Goal: Use online tool/utility: Utilize a website feature to perform a specific function

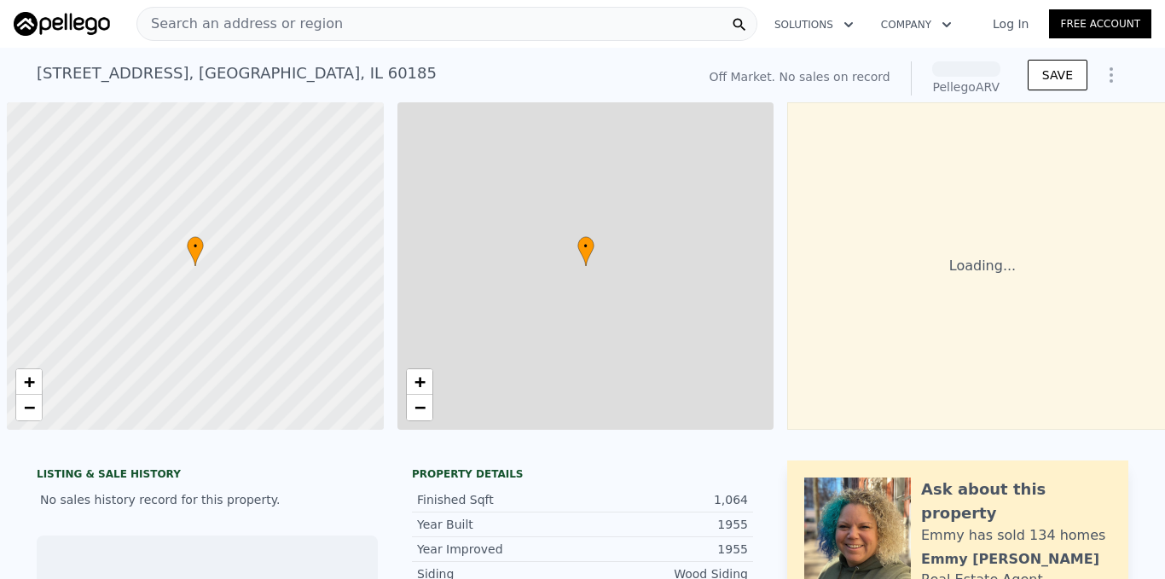
scroll to position [0, 7]
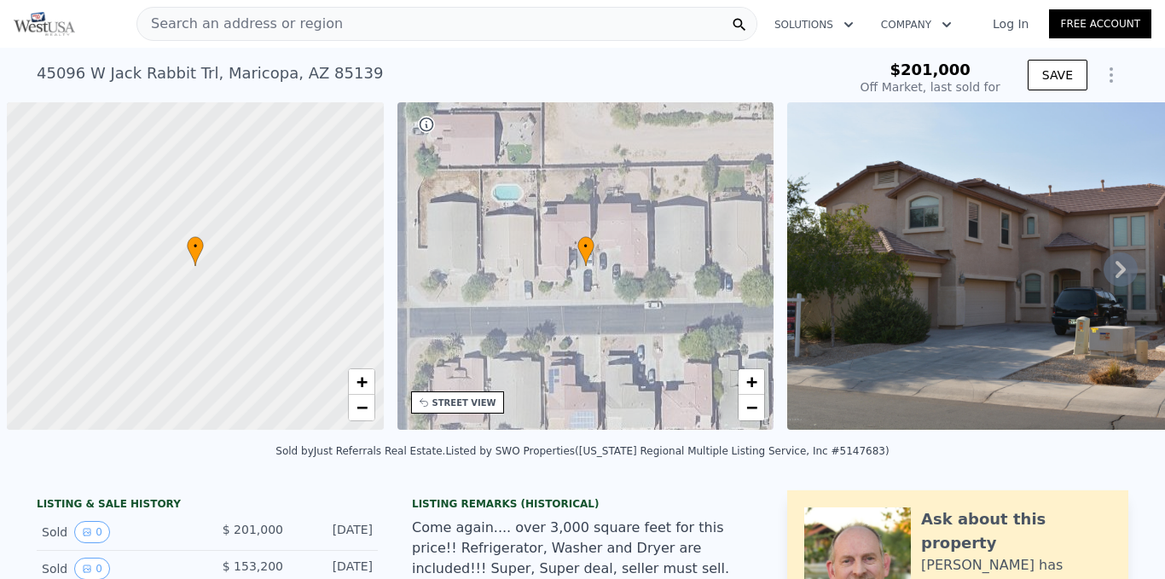
scroll to position [0, 7]
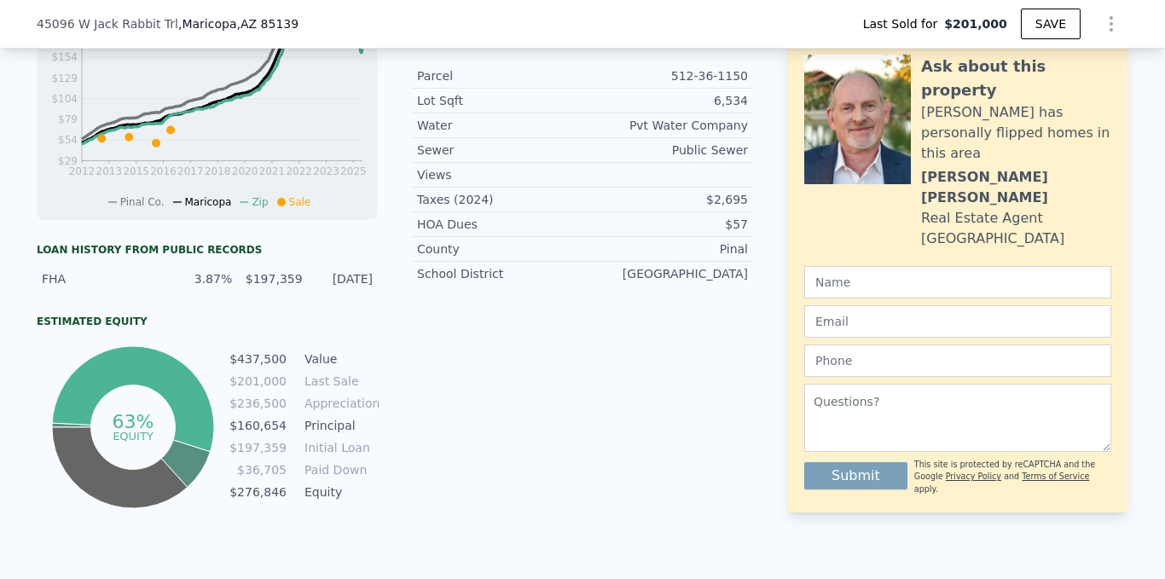
type input "$ 438,000"
type input "$ 227,631"
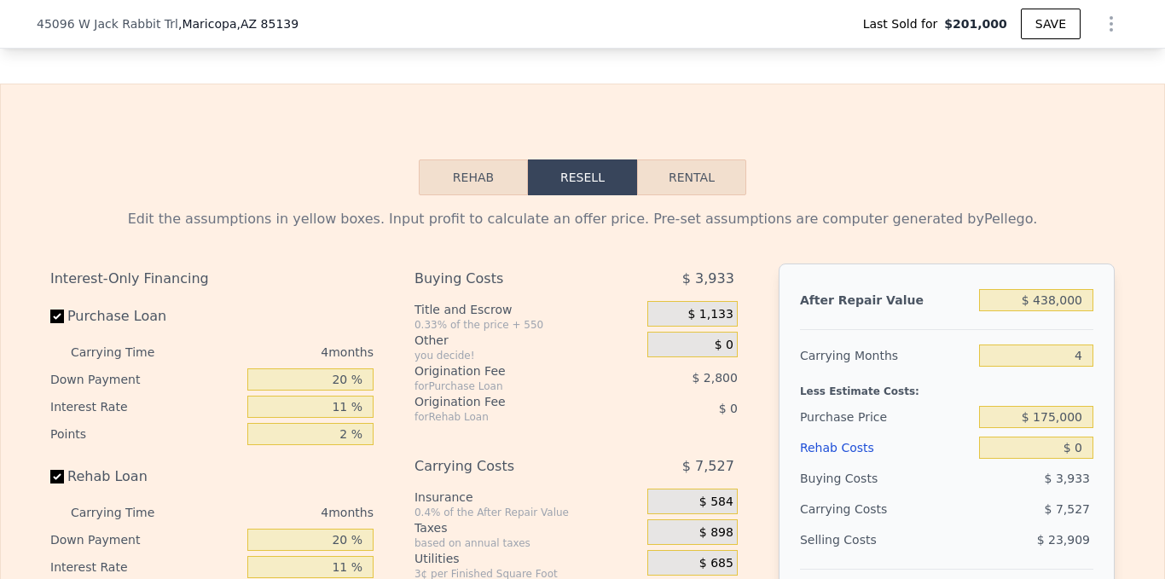
scroll to position [2606, 0]
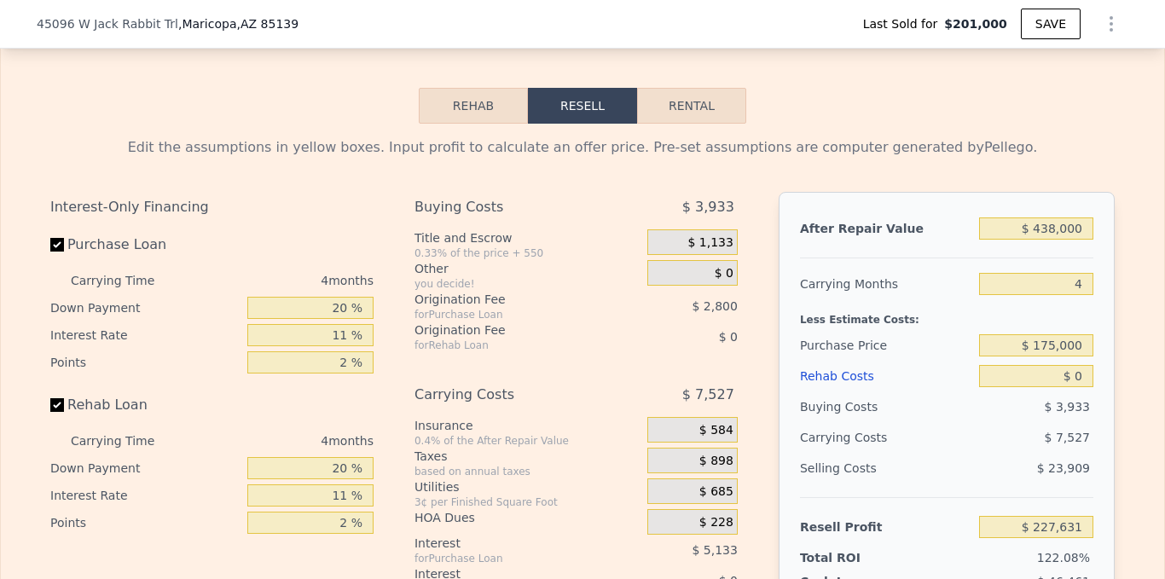
click at [590, 124] on button "Resell" at bounding box center [582, 106] width 109 height 36
click at [471, 124] on button "Rehab" at bounding box center [473, 106] width 109 height 36
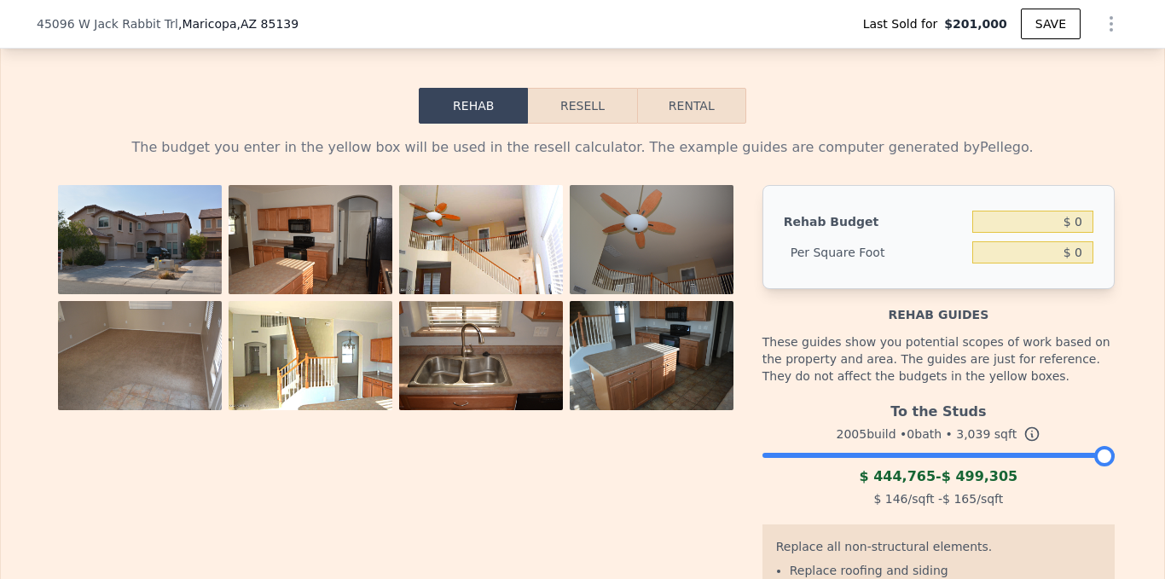
click at [541, 124] on button "Resell" at bounding box center [582, 106] width 108 height 36
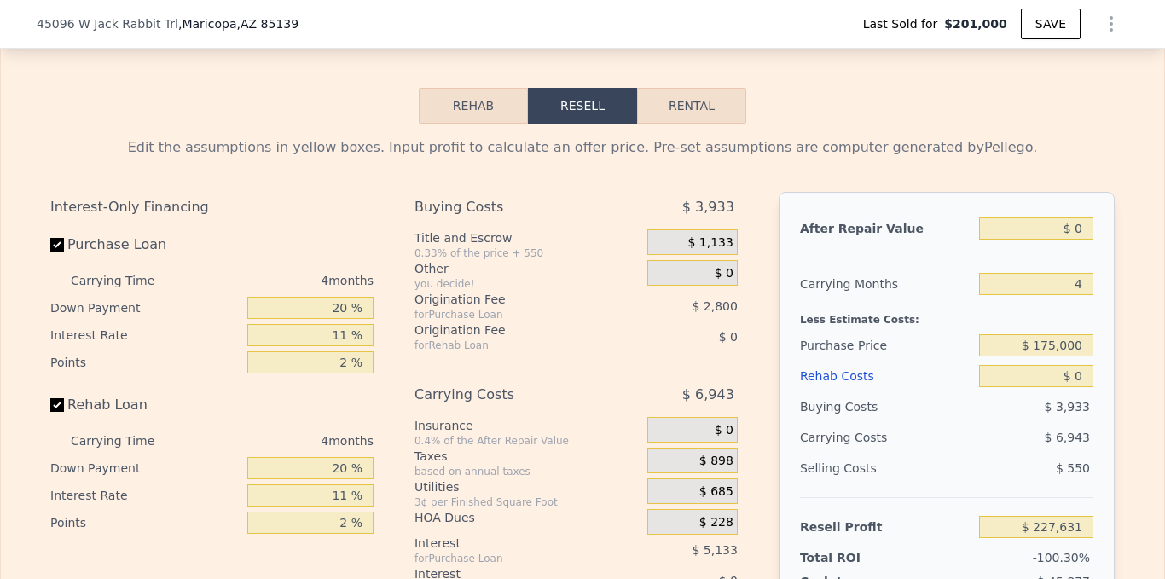
type input "-$ 186,426"
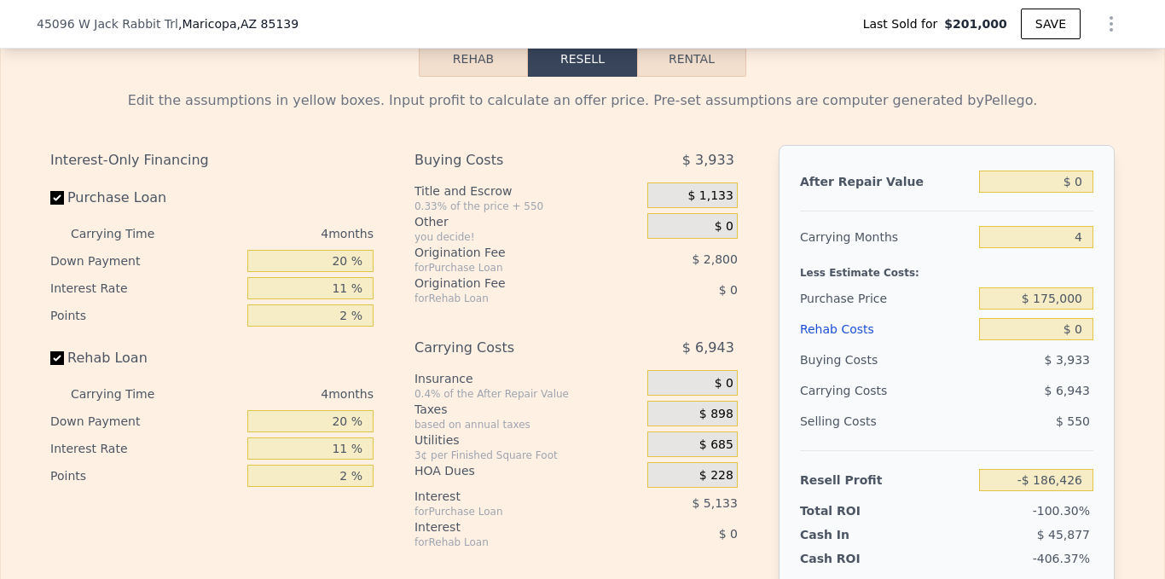
scroll to position [2670, 0]
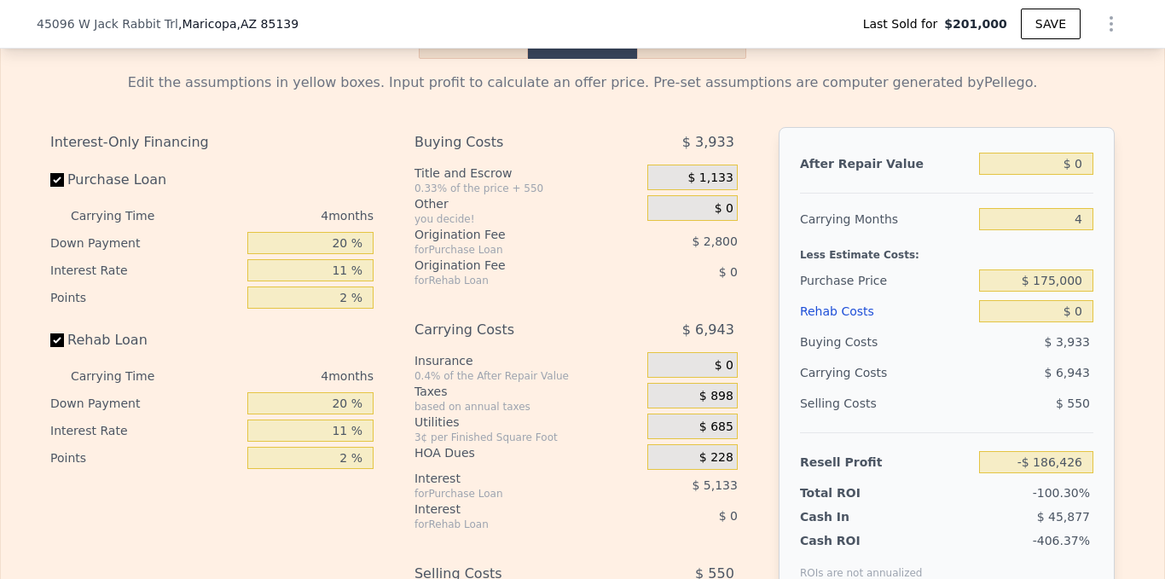
click at [485, 59] on button "Rehab" at bounding box center [473, 41] width 109 height 36
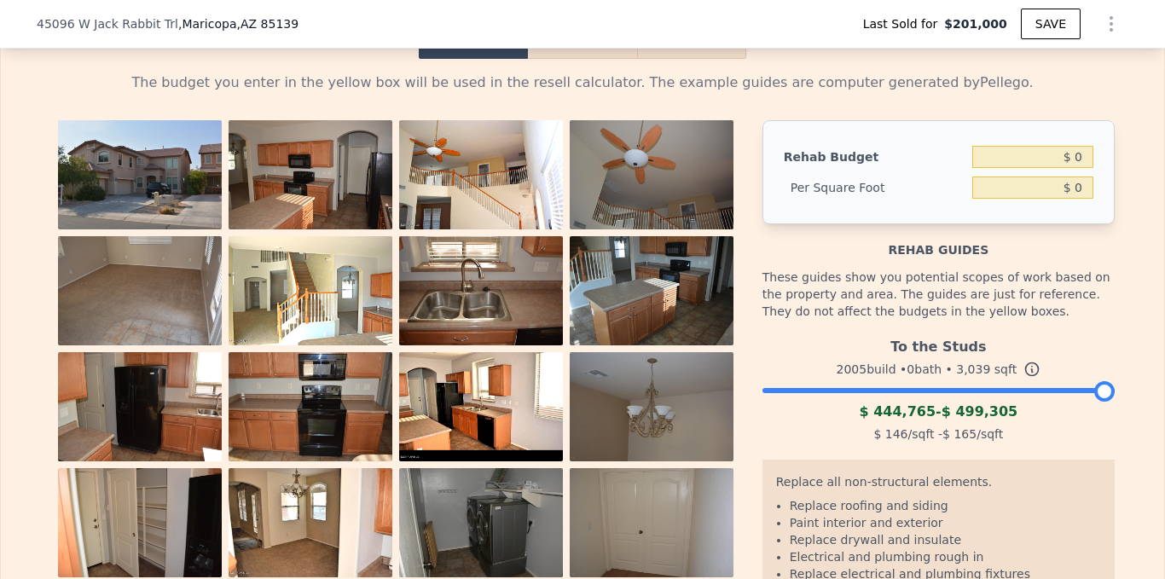
click at [689, 59] on button "Rental" at bounding box center [691, 41] width 109 height 36
select select "30"
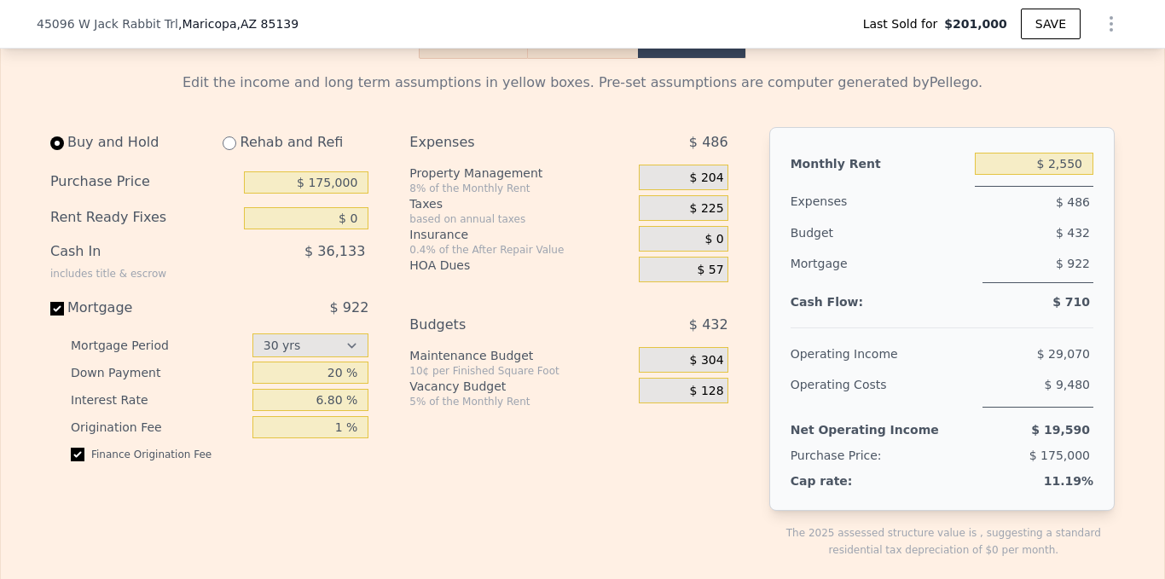
click at [485, 59] on button "Rehab" at bounding box center [473, 41] width 109 height 36
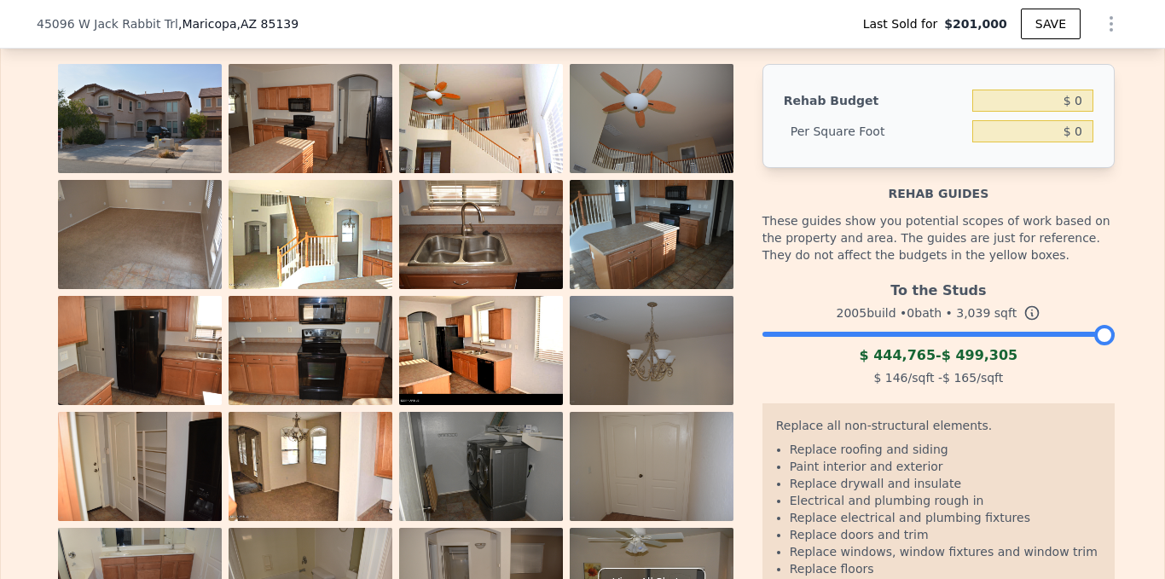
scroll to position [2613, 0]
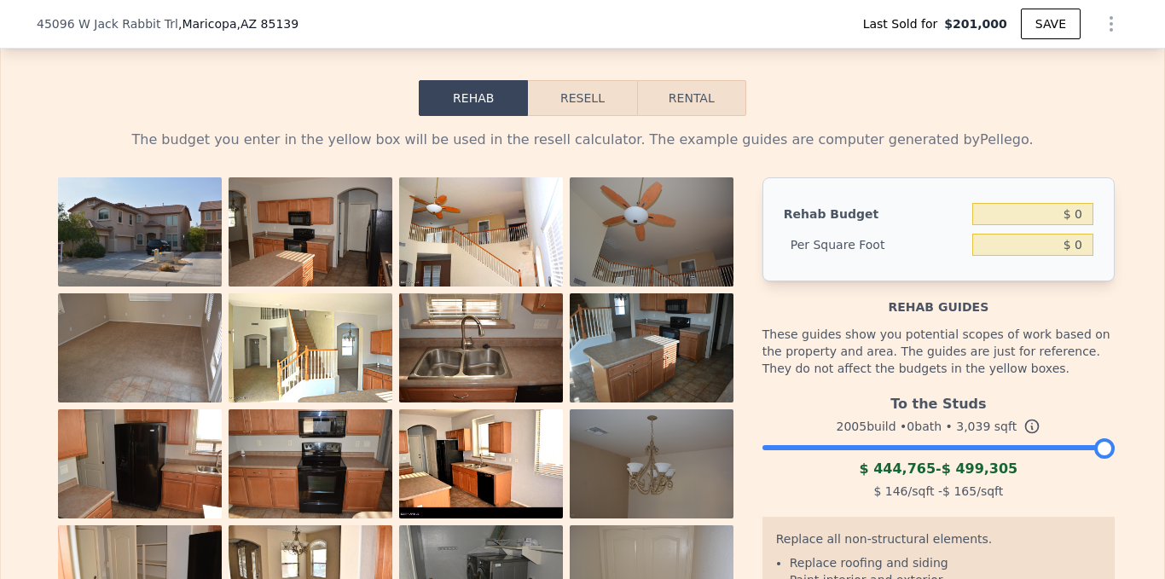
click at [567, 107] on button "Resell" at bounding box center [582, 98] width 108 height 36
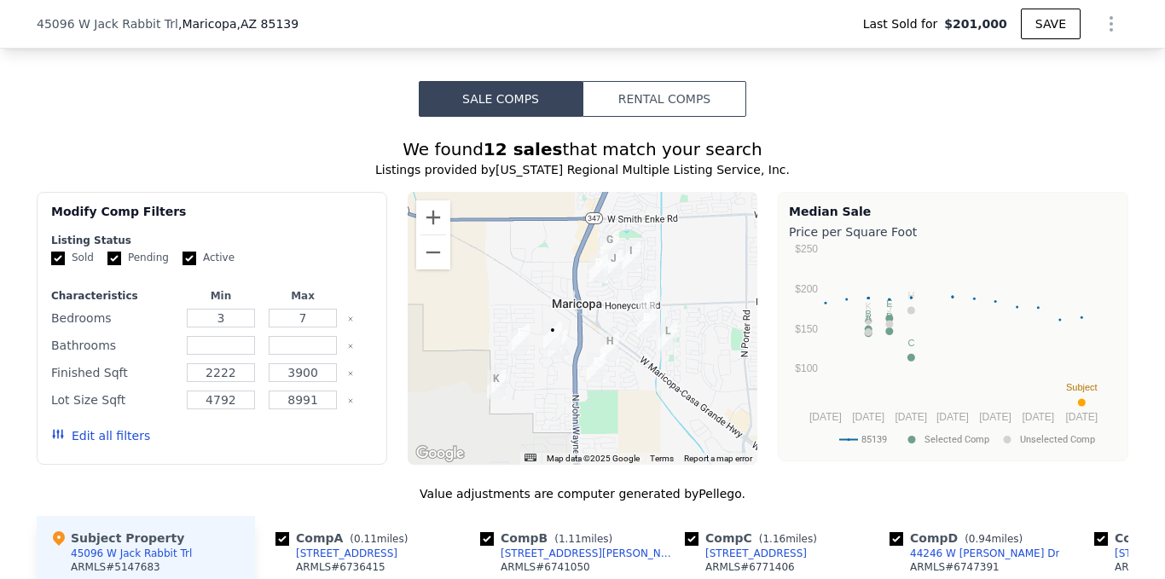
scroll to position [2101, 0]
